Goal: Transaction & Acquisition: Purchase product/service

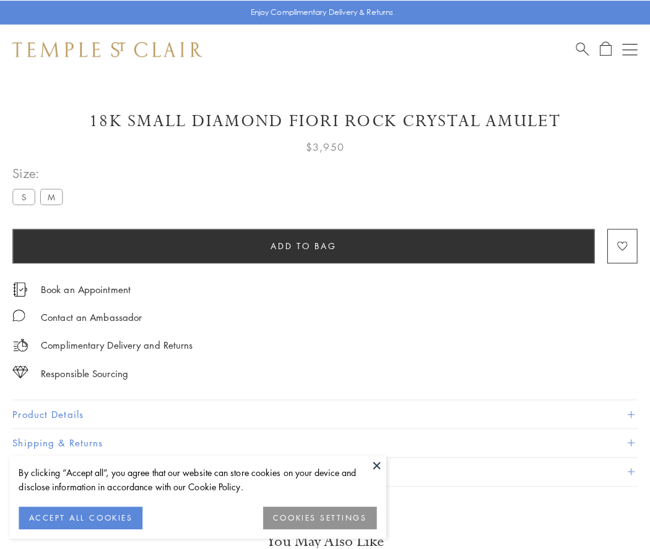
scroll to position [6, 0]
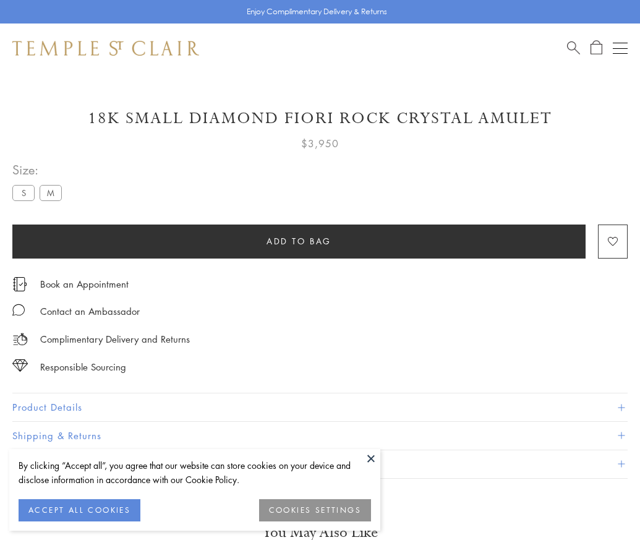
click at [299, 241] on span "Add to bag" at bounding box center [299, 241] width 65 height 14
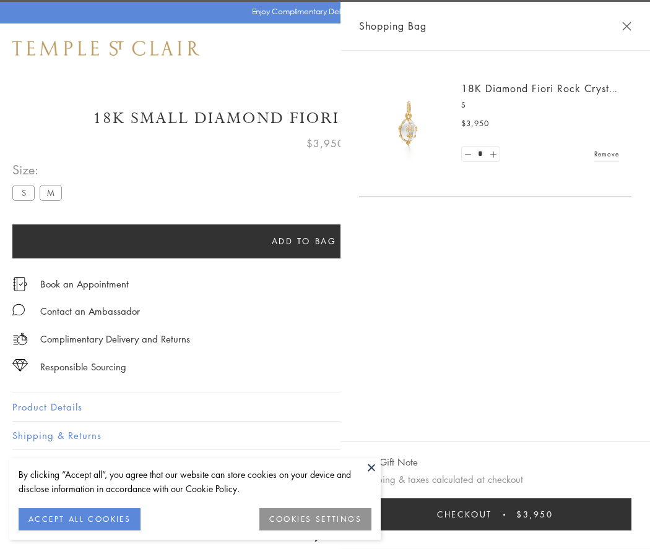
click at [538, 515] on button "Checkout $3,950" at bounding box center [495, 515] width 272 height 32
